Goal: Task Accomplishment & Management: Manage account settings

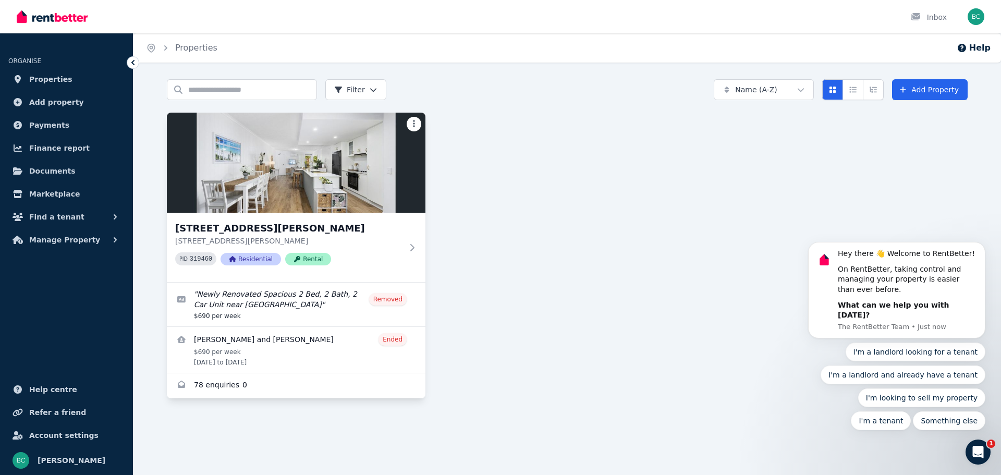
click at [413, 129] on html "Open main menu Inbox Open user menu ORGANISE Properties Add property Payments F…" at bounding box center [500, 237] width 1001 height 475
click at [505, 141] on html "Open main menu Inbox Open user menu ORGANISE Properties Add property Payments F…" at bounding box center [500, 237] width 1001 height 475
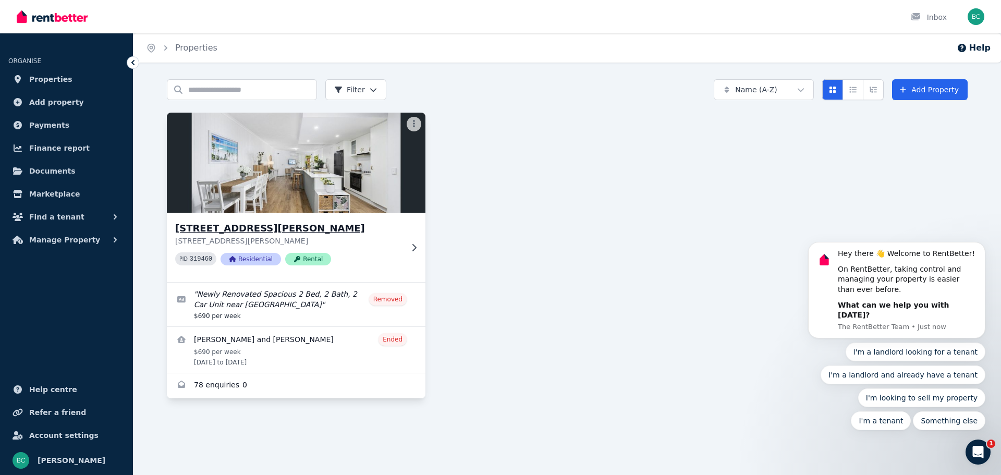
click at [364, 152] on img at bounding box center [297, 162] width 272 height 105
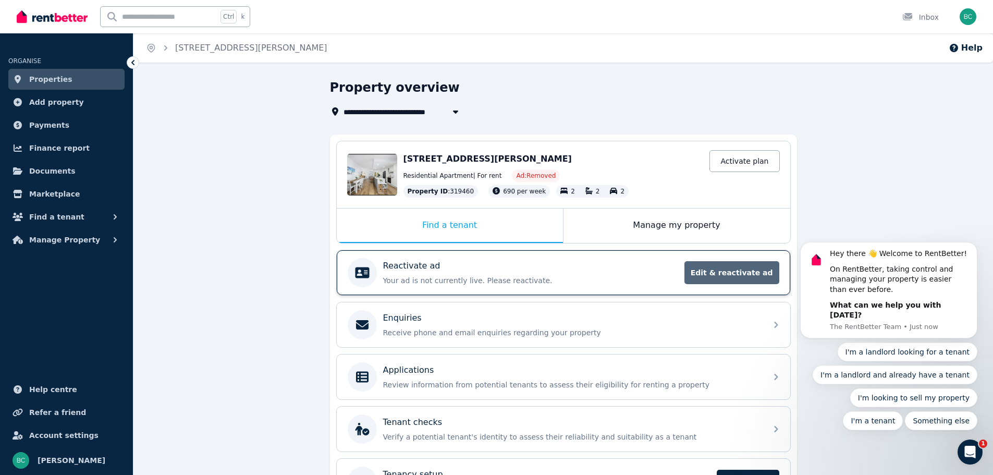
click at [736, 268] on span "Edit & reactivate ad" at bounding box center [731, 272] width 95 height 23
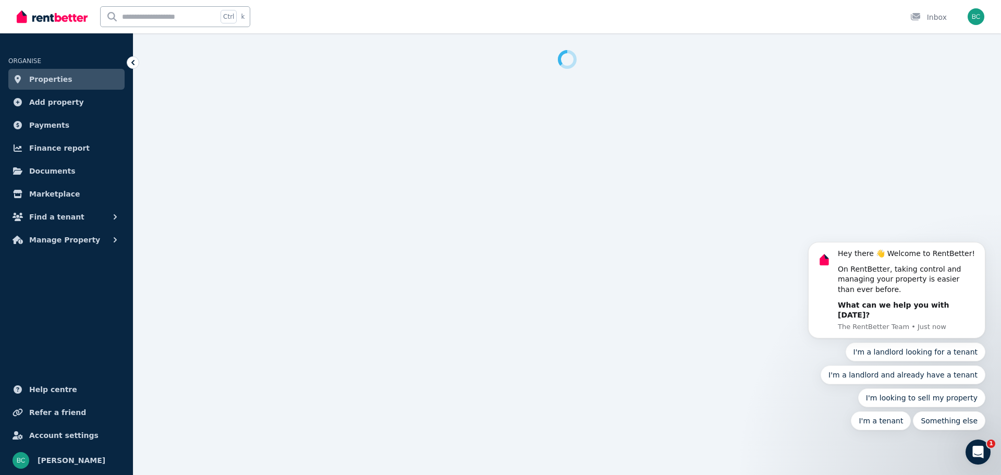
select select "**********"
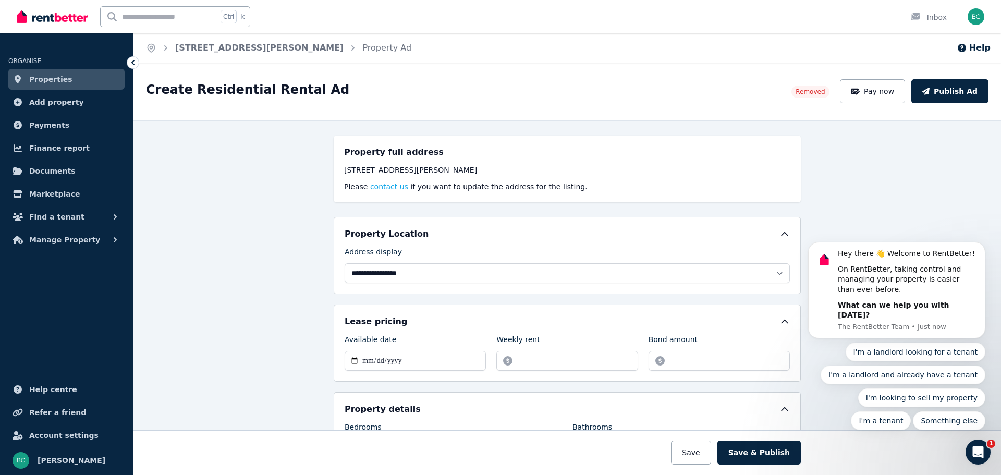
click at [373, 186] on button "contact us" at bounding box center [389, 186] width 38 height 10
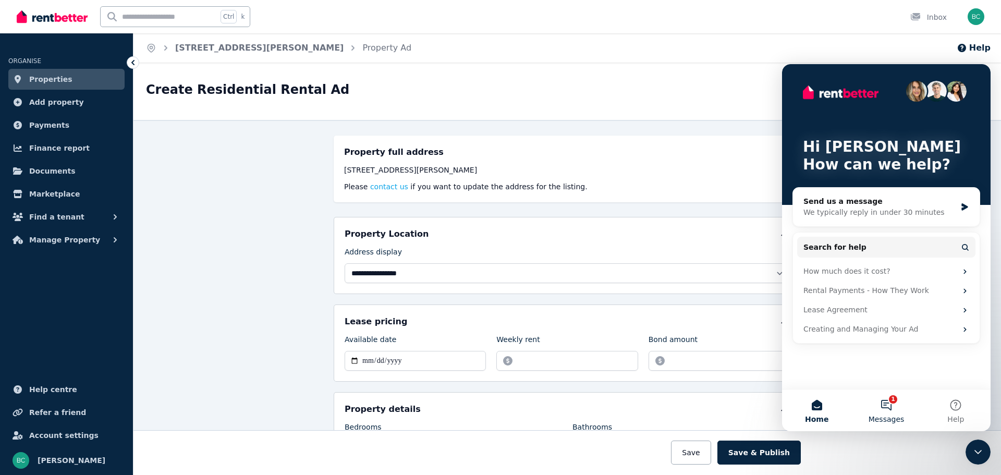
click at [892, 417] on span "Messages" at bounding box center [886, 418] width 36 height 7
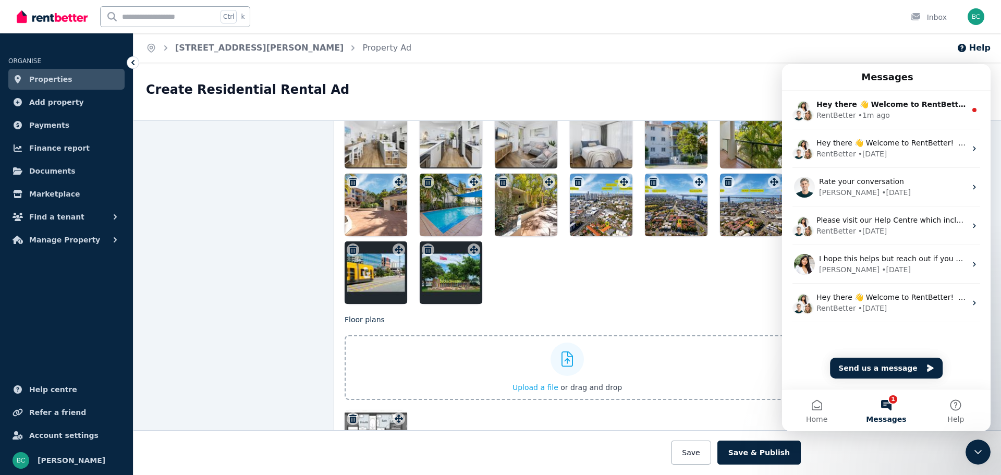
scroll to position [1146, 0]
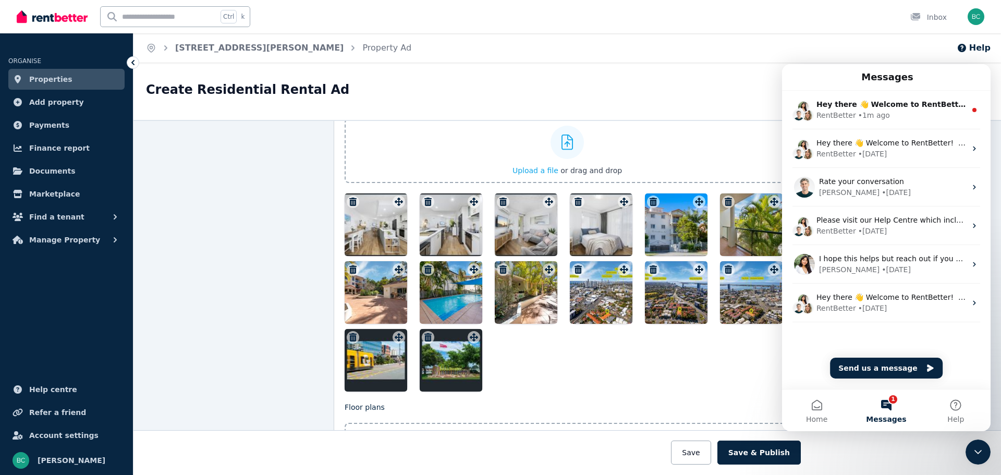
click at [369, 214] on div at bounding box center [375, 224] width 63 height 63
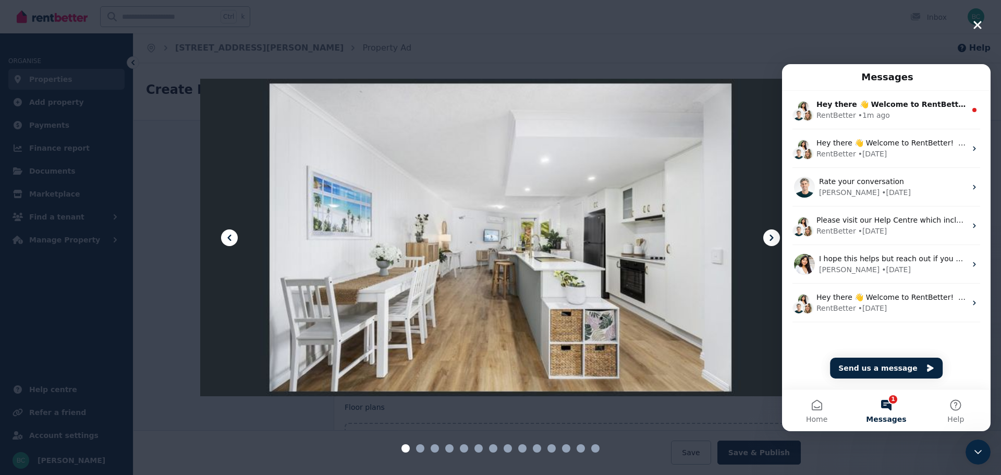
click at [763, 237] on button at bounding box center [771, 237] width 17 height 17
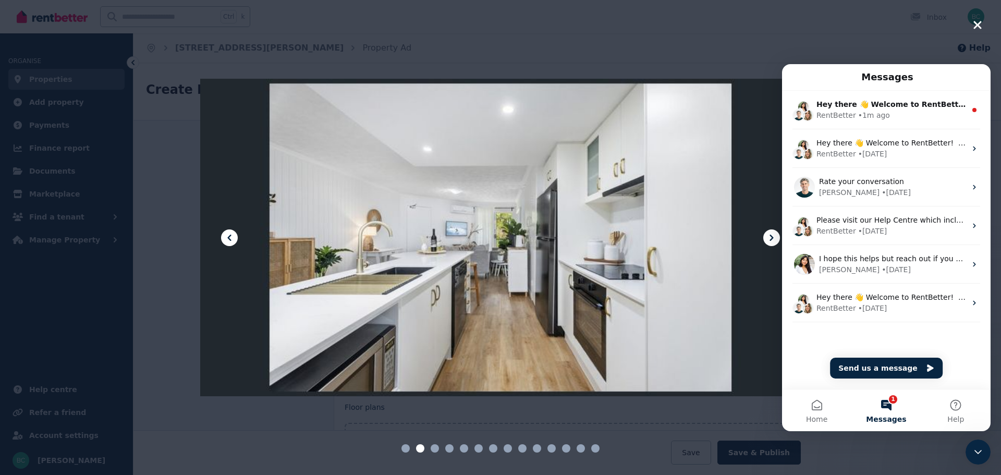
click at [763, 237] on button at bounding box center [771, 237] width 17 height 17
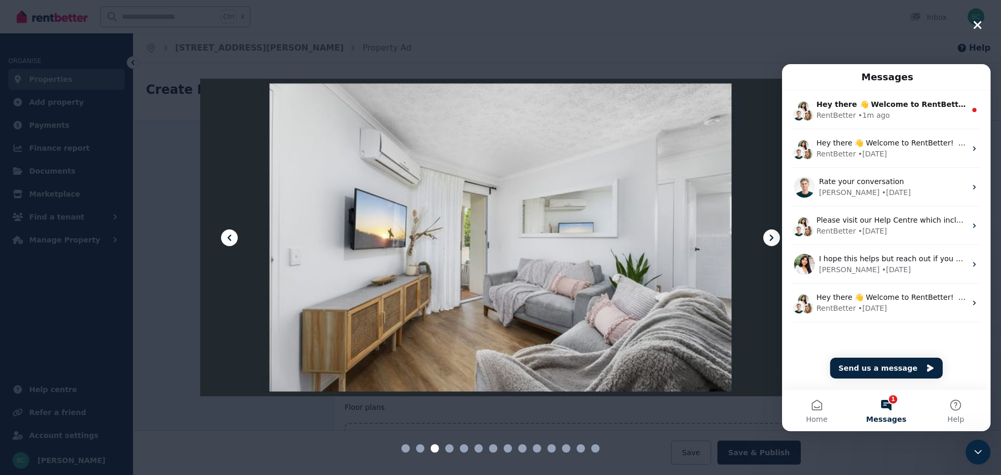
click at [763, 237] on button at bounding box center [771, 237] width 17 height 17
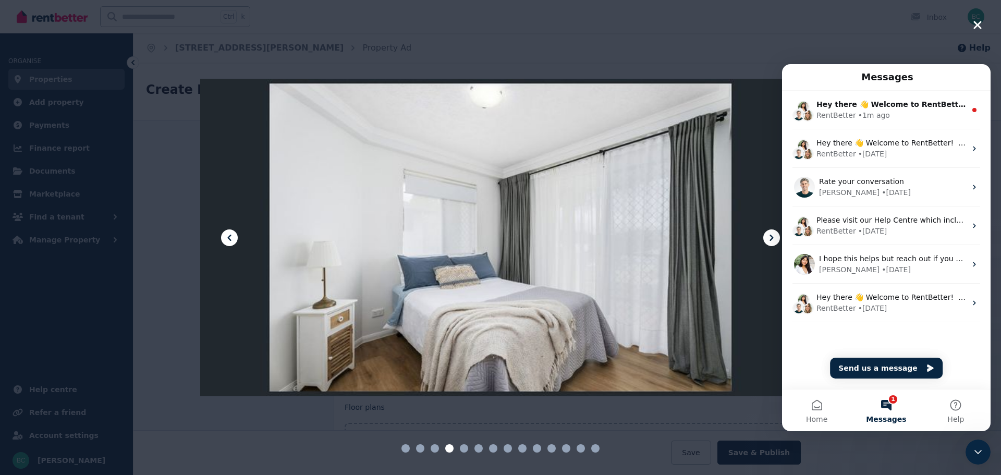
click at [763, 237] on button at bounding box center [771, 237] width 17 height 17
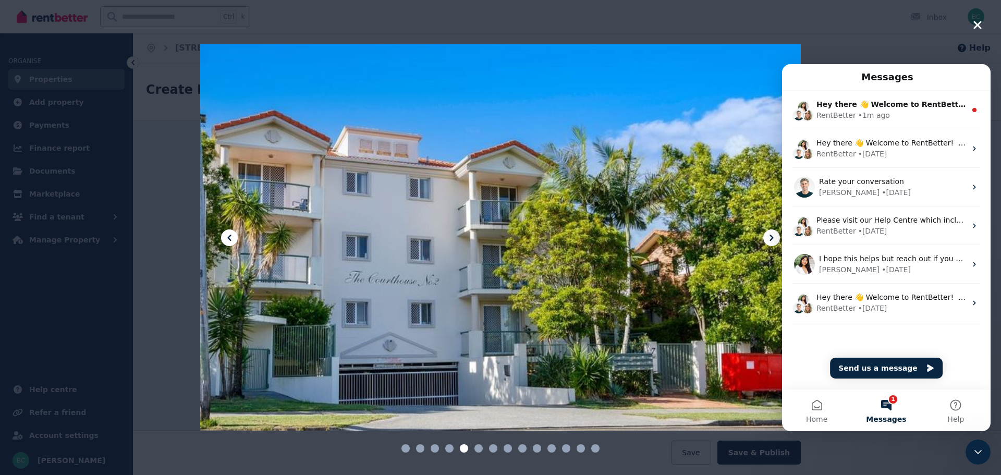
click at [973, 22] on icon "button" at bounding box center [977, 25] width 8 height 8
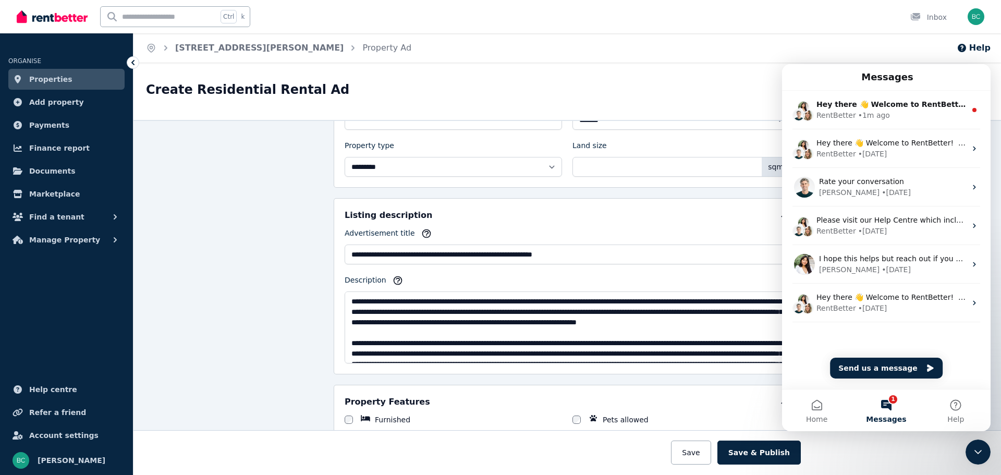
scroll to position [469, 0]
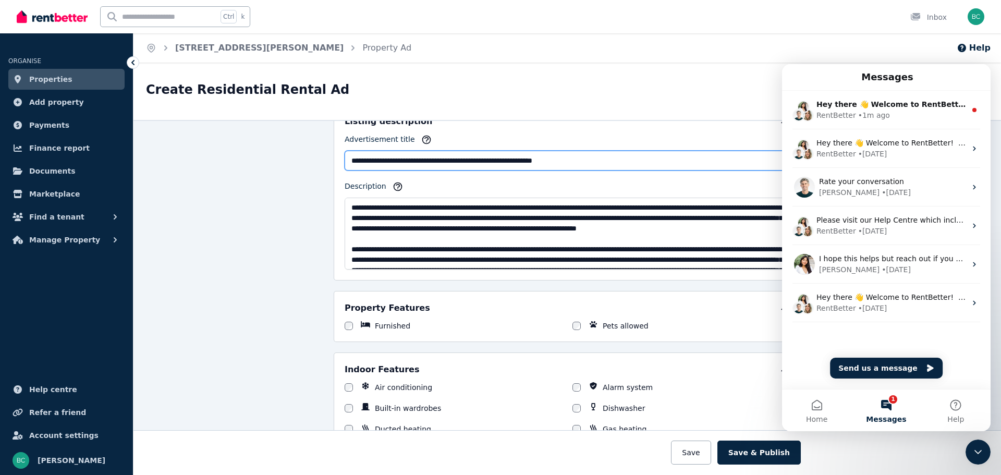
click at [606, 161] on input "**********" at bounding box center [566, 161] width 445 height 20
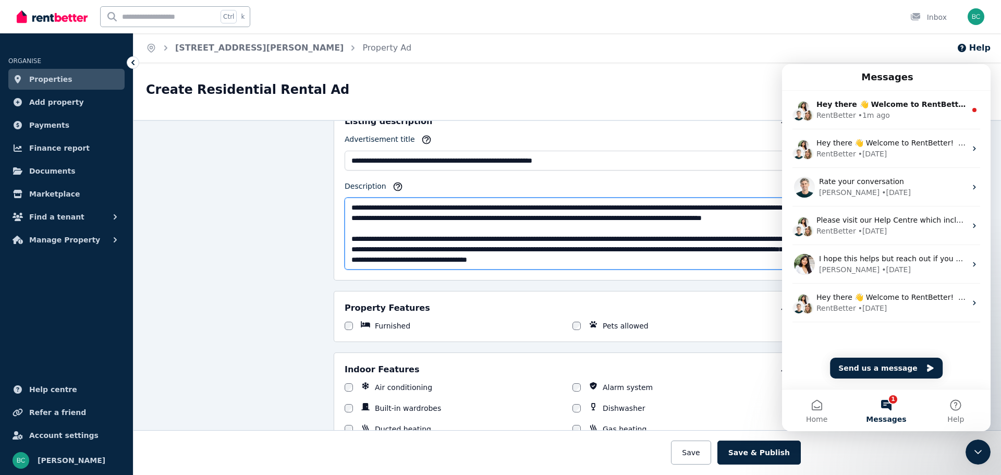
scroll to position [125, 0]
drag, startPoint x: 349, startPoint y: 206, endPoint x: 745, endPoint y: 260, distance: 399.7
click at [745, 260] on textarea "Description" at bounding box center [566, 234] width 445 height 72
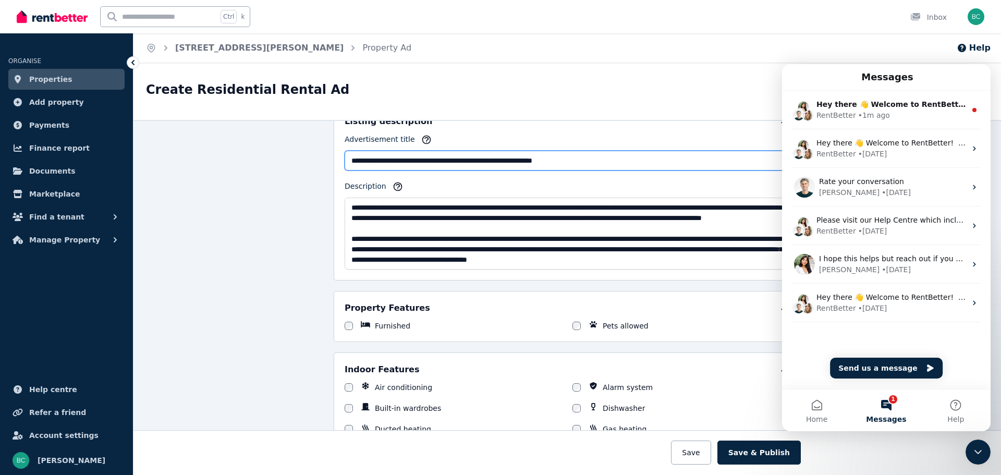
drag, startPoint x: 605, startPoint y: 159, endPoint x: 332, endPoint y: 158, distance: 272.0
click at [334, 158] on div "**********" at bounding box center [567, 192] width 467 height 176
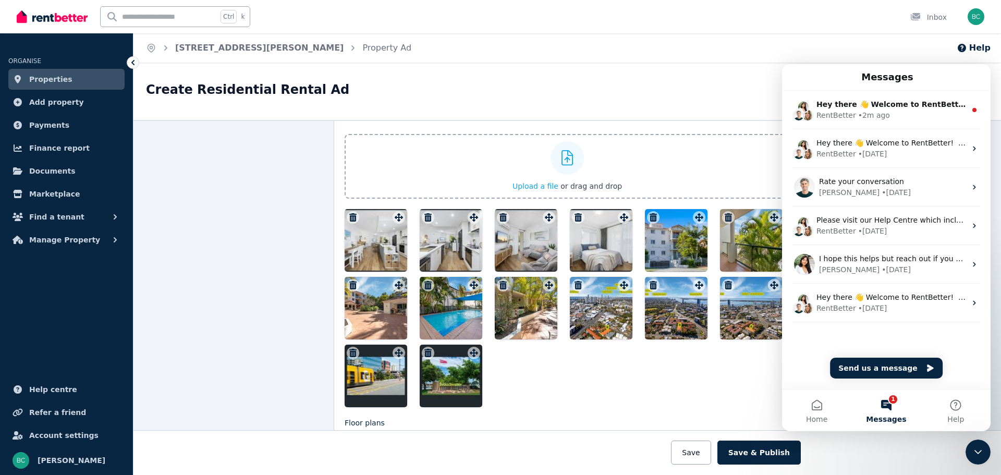
scroll to position [1146, 0]
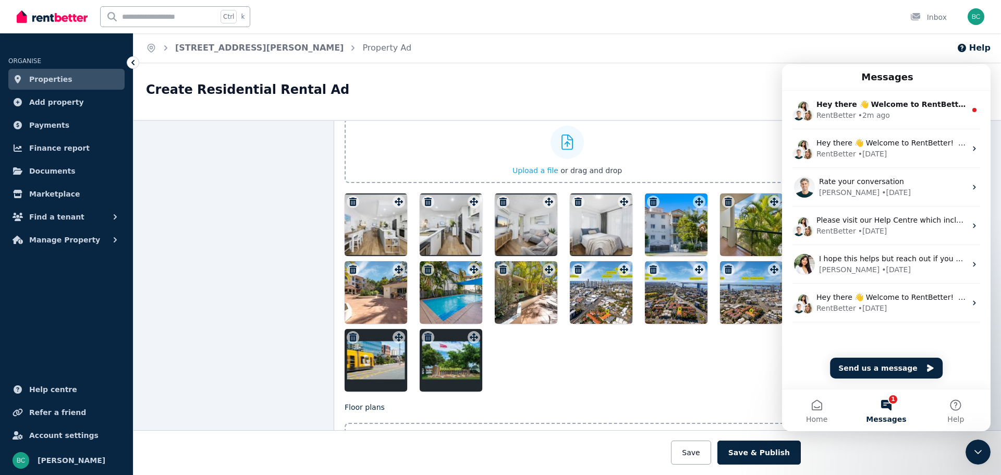
click at [365, 219] on div at bounding box center [375, 224] width 63 height 63
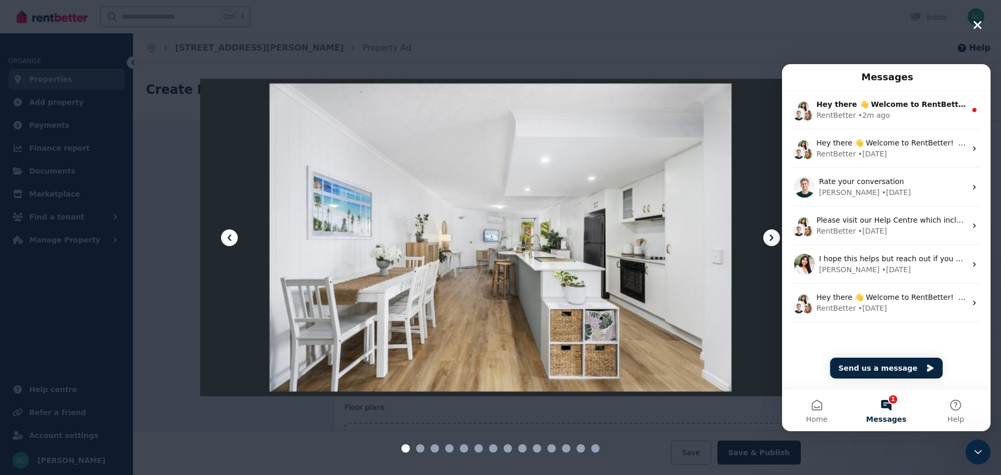
drag, startPoint x: 501, startPoint y: 282, endPoint x: 403, endPoint y: 268, distance: 99.0
click at [403, 268] on div at bounding box center [500, 238] width 600 height 450
click at [977, 27] on icon "button" at bounding box center [977, 25] width 8 height 8
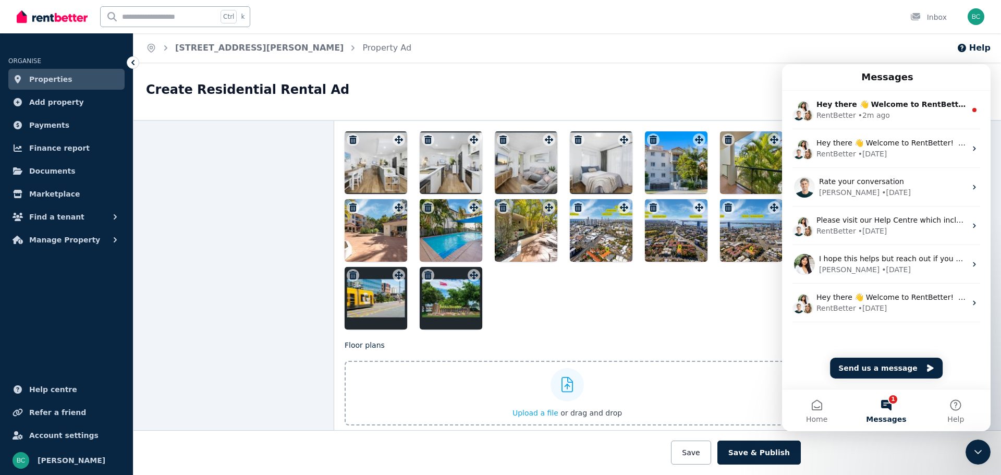
scroll to position [1355, 0]
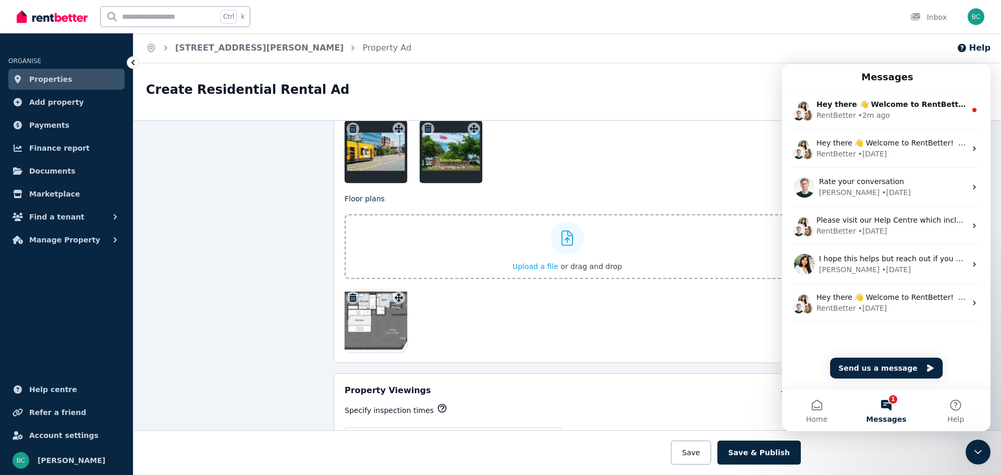
click at [372, 306] on div at bounding box center [375, 320] width 63 height 63
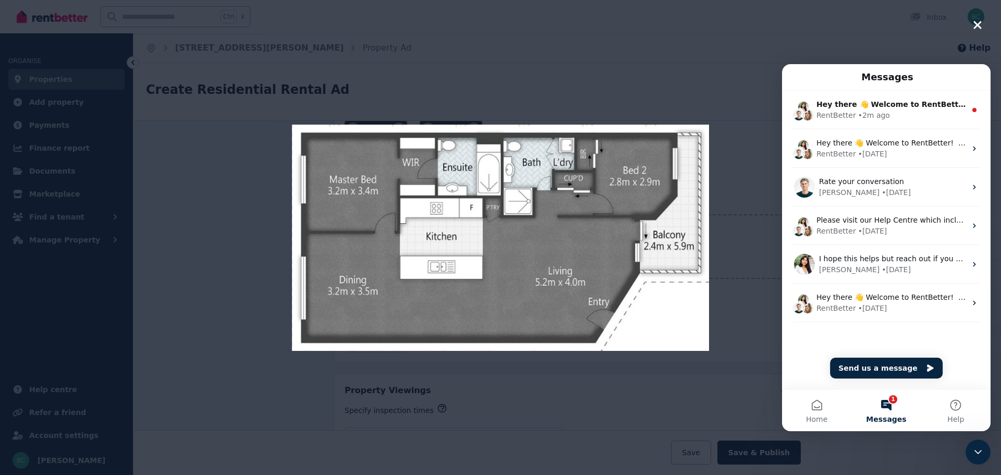
click at [613, 67] on div at bounding box center [500, 237] width 600 height 475
click at [977, 24] on icon "button" at bounding box center [977, 25] width 8 height 8
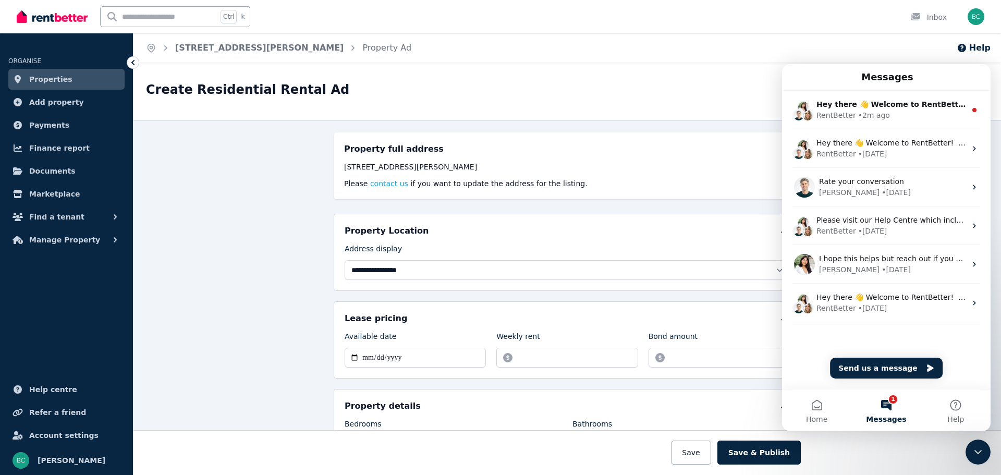
scroll to position [0, 0]
